Goal: Complete application form

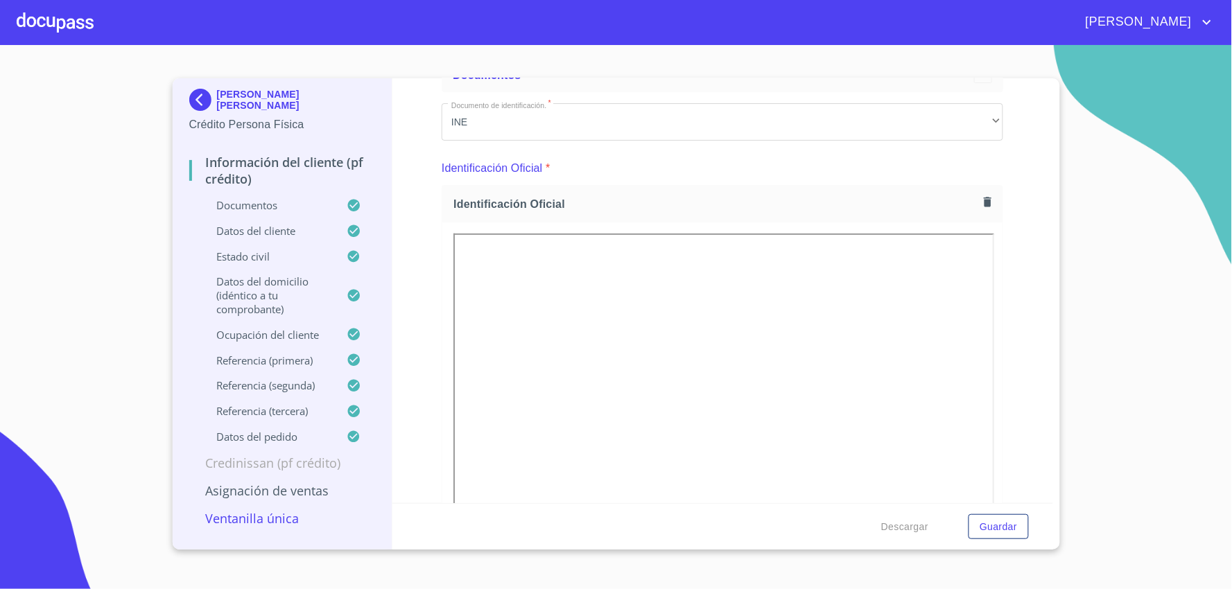
scroll to position [231, 0]
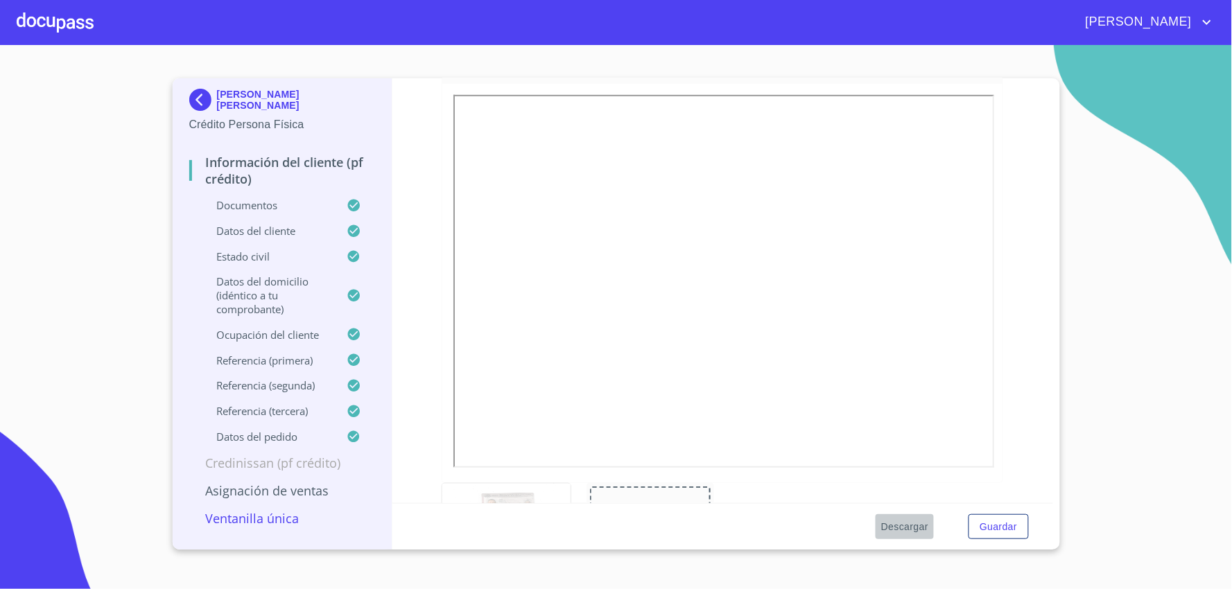
click at [894, 527] on span "Descargar" at bounding box center [904, 526] width 47 height 17
click at [53, 12] on div at bounding box center [55, 22] width 77 height 44
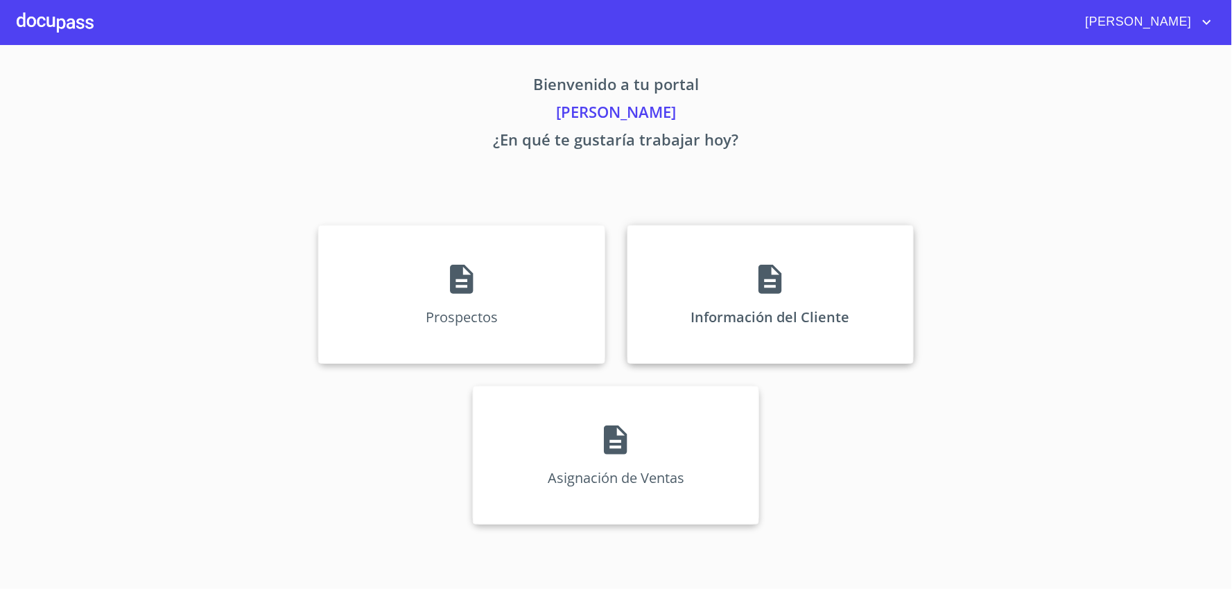
click at [788, 311] on p "Información del Cliente" at bounding box center [770, 317] width 159 height 19
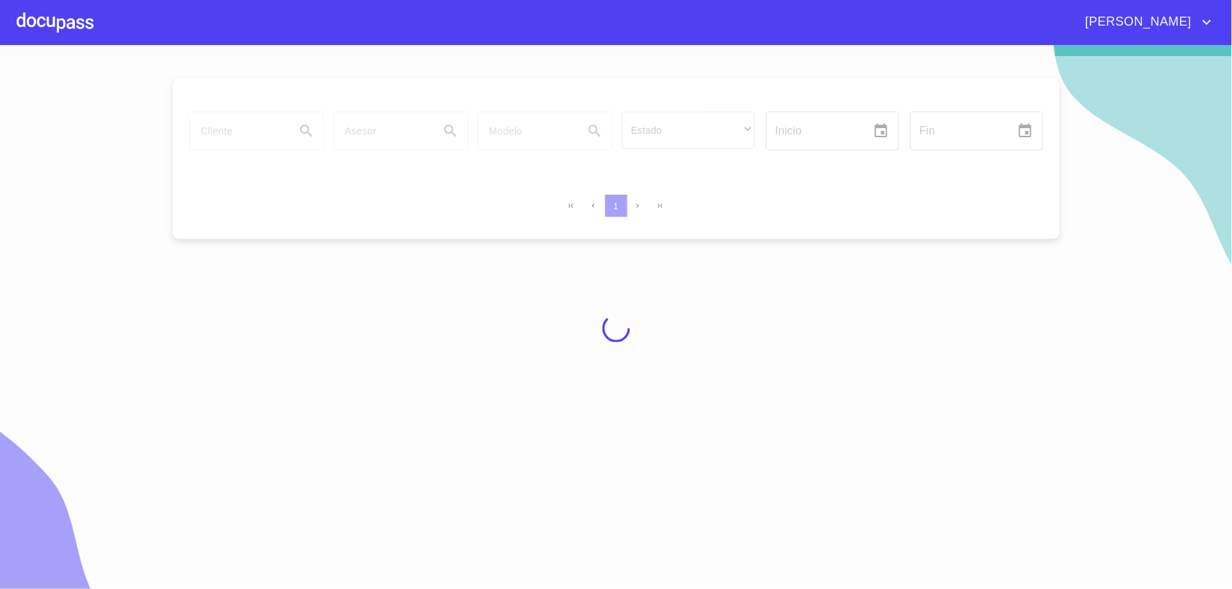
click at [250, 127] on div at bounding box center [616, 328] width 1232 height 544
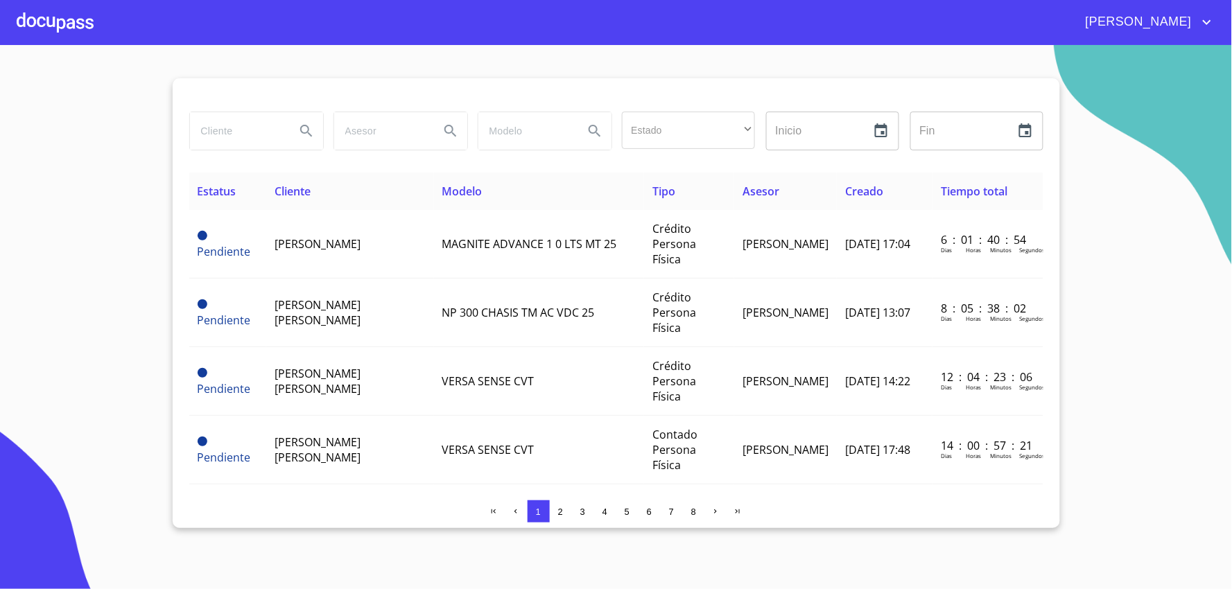
click at [246, 134] on input "search" at bounding box center [237, 130] width 94 height 37
type input "[PERSON_NAME]"
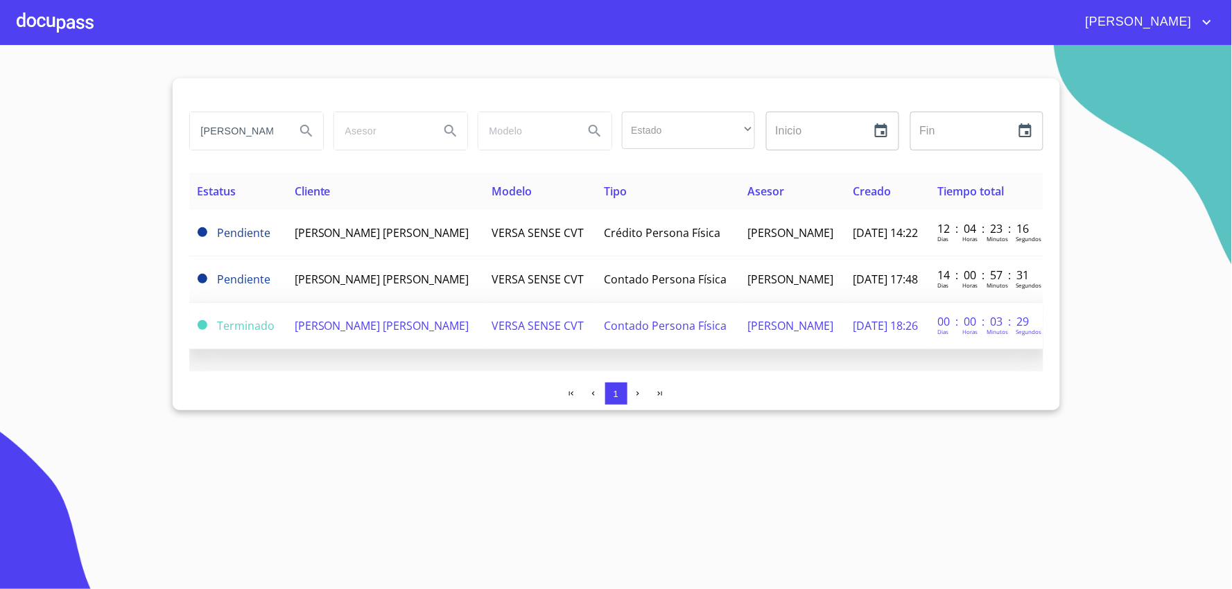
click at [406, 348] on td "[PERSON_NAME] [PERSON_NAME]" at bounding box center [385, 326] width 198 height 46
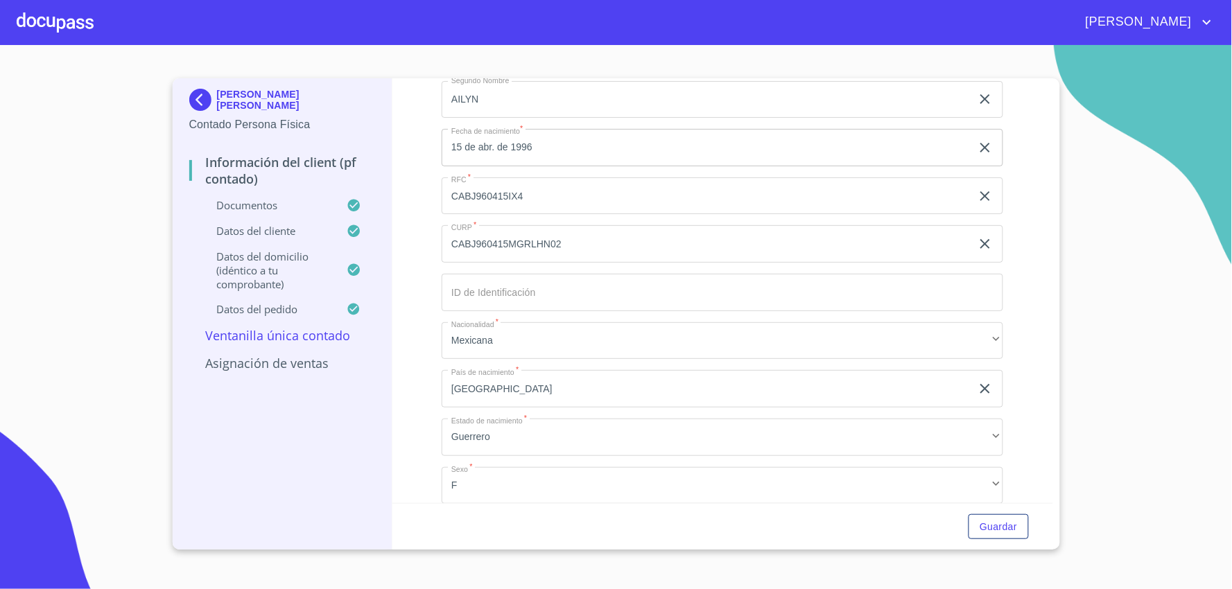
scroll to position [2772, 0]
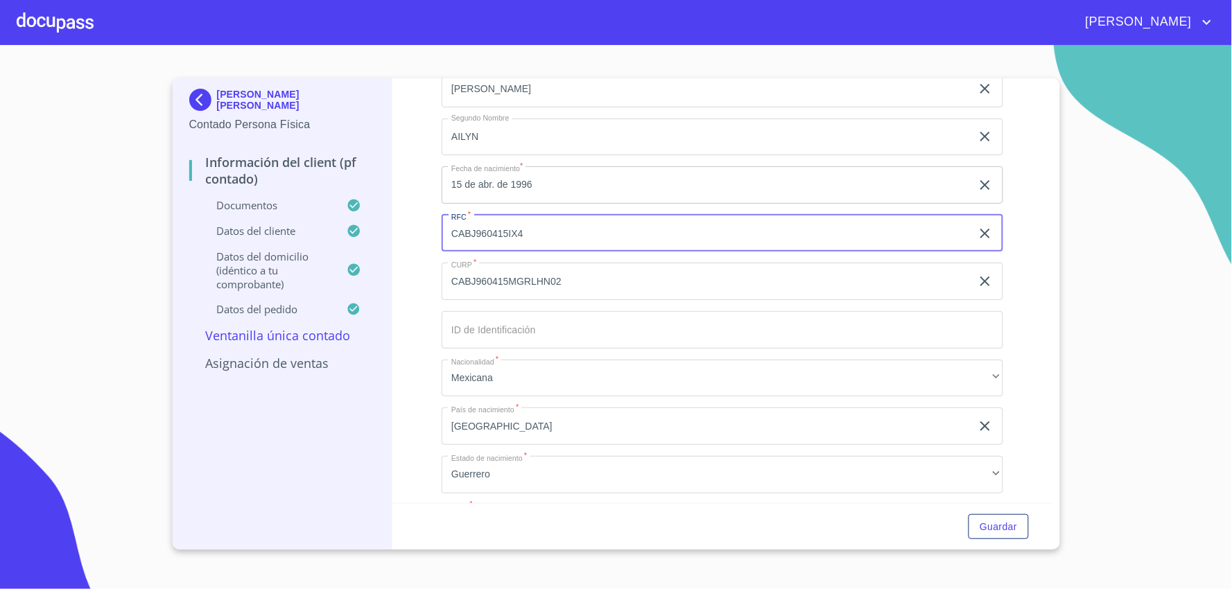
click at [566, 231] on input "CABJ960415IX4" at bounding box center [707, 233] width 530 height 37
click at [512, 276] on input "CABJ960415MGRLHN02" at bounding box center [707, 281] width 530 height 37
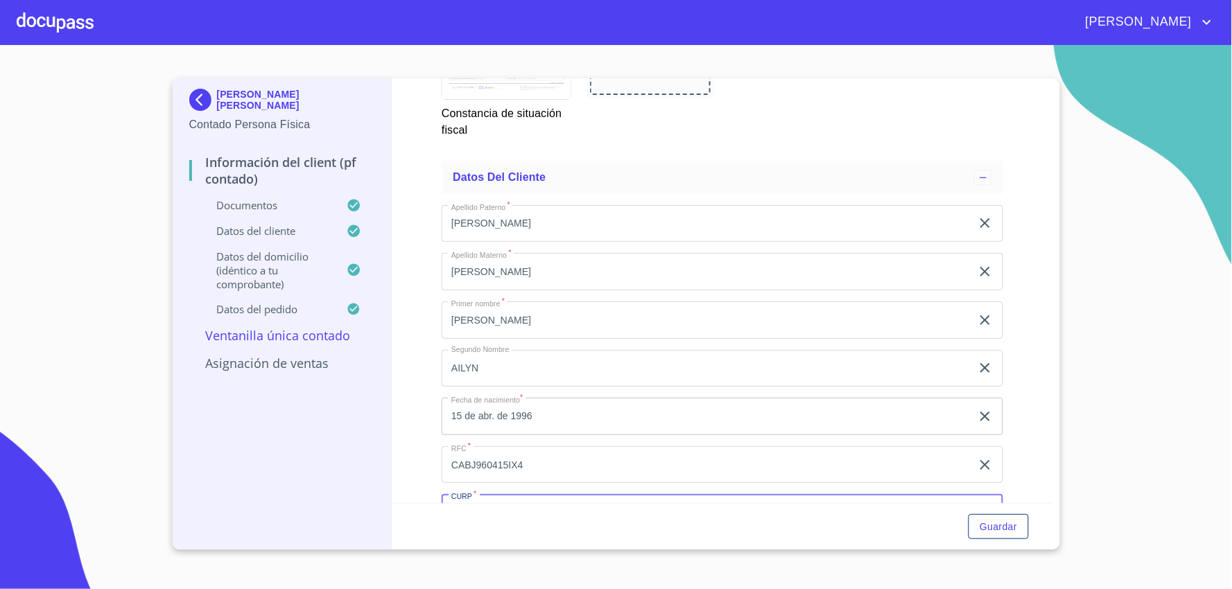
scroll to position [2926, 0]
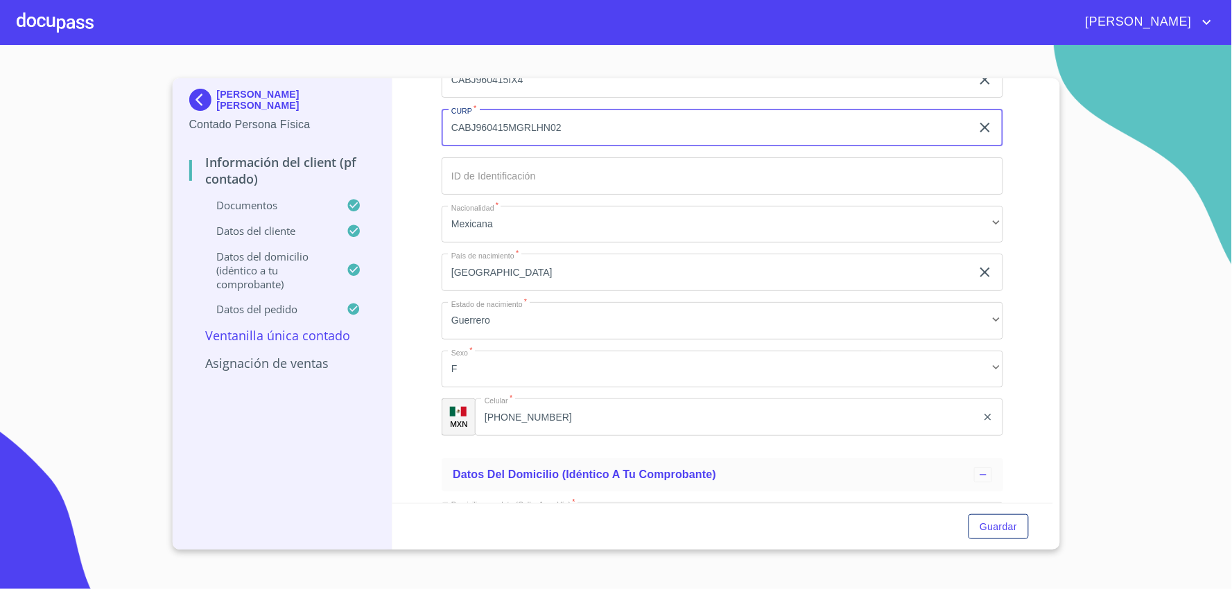
click at [604, 417] on input "[PHONE_NUMBER]" at bounding box center [726, 417] width 502 height 37
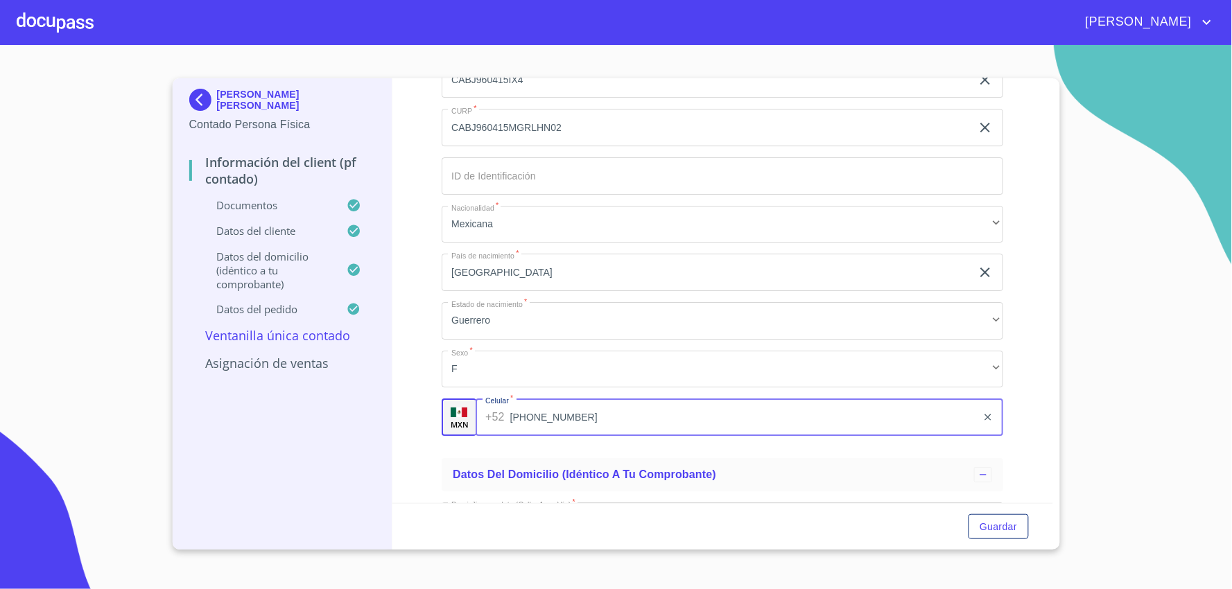
click at [604, 417] on input "[PHONE_NUMBER]" at bounding box center [743, 417] width 467 height 37
